Goal: Check status: Check status

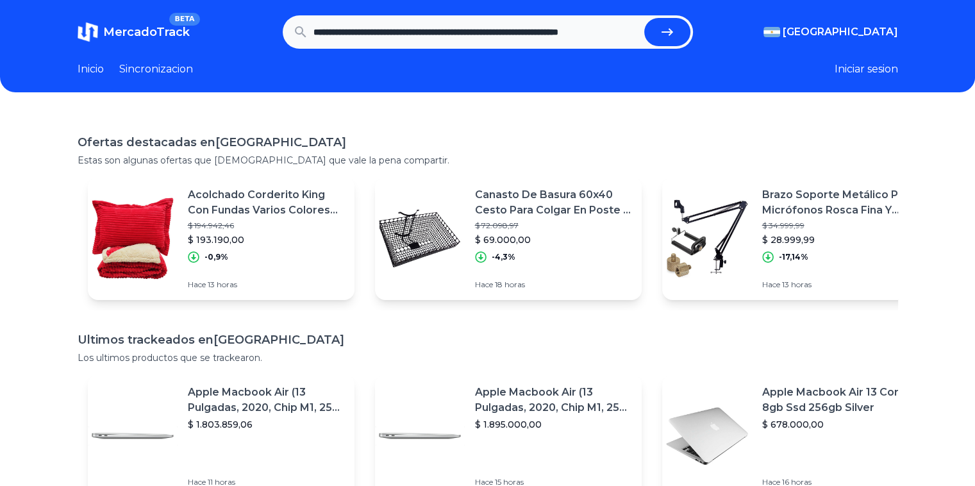
scroll to position [0, 58]
type input "**********"
click at [668, 42] on button "submit" at bounding box center [667, 32] width 46 height 28
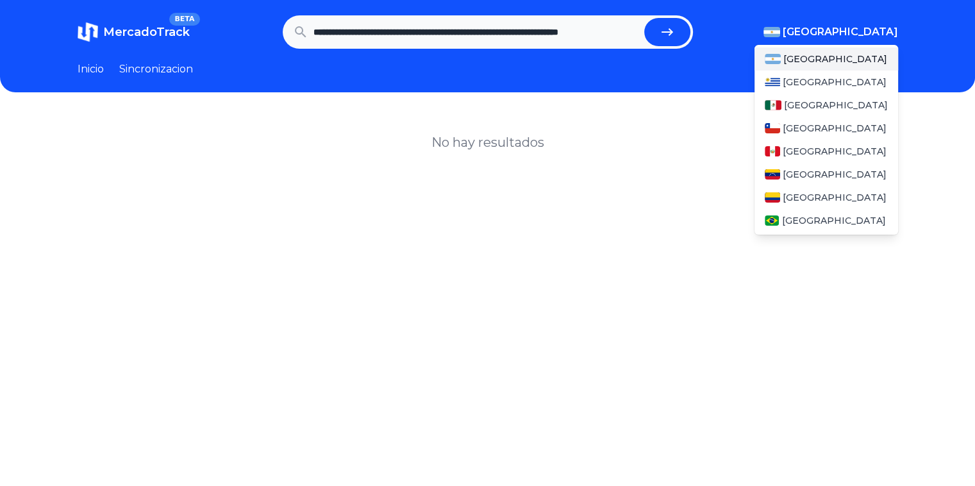
click at [882, 36] on span "[GEOGRAPHIC_DATA]" at bounding box center [840, 31] width 115 height 15
